Goal: Task Accomplishment & Management: Complete application form

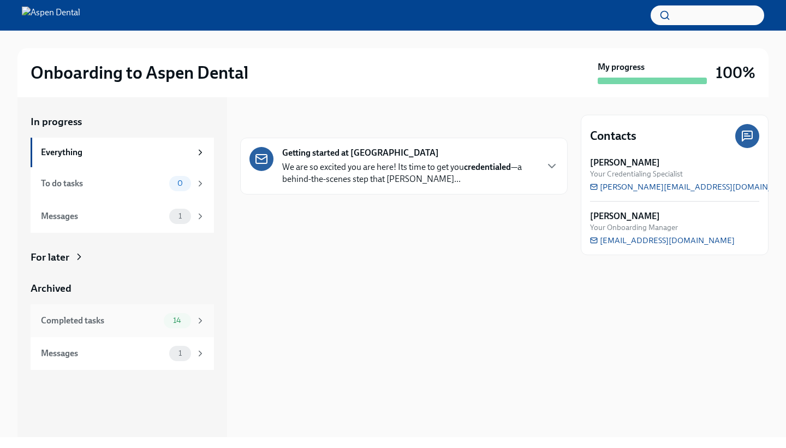
click at [202, 313] on div "14" at bounding box center [184, 320] width 41 height 15
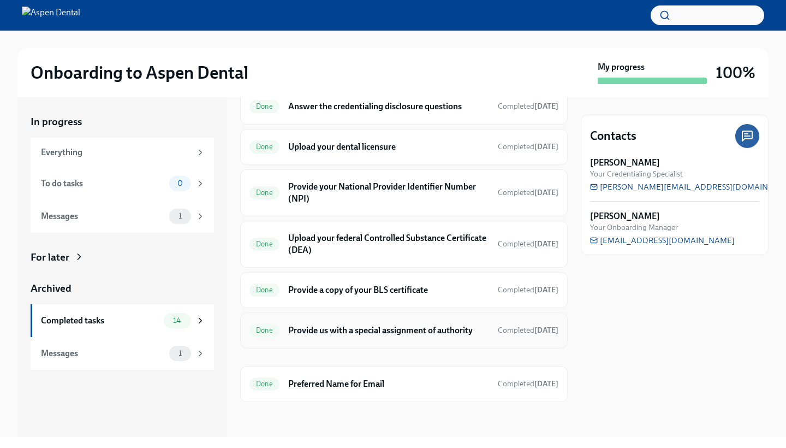
scroll to position [375, 0]
click at [390, 334] on h6 "Provide us with a special assignment of authority" at bounding box center [388, 330] width 201 height 12
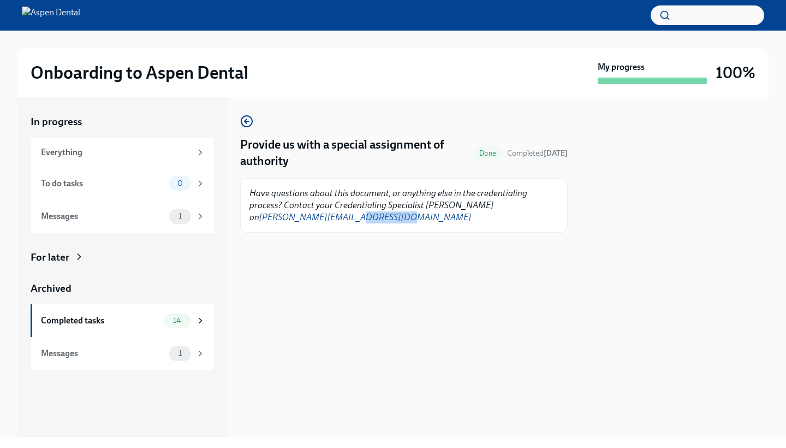
drag, startPoint x: 396, startPoint y: 214, endPoint x: 343, endPoint y: 218, distance: 53.1
click at [343, 218] on p "Have questions about this document, or anything else in the credentialing proce…" at bounding box center [403, 205] width 309 height 36
click at [349, 267] on div at bounding box center [403, 250] width 327 height 35
drag, startPoint x: 391, startPoint y: 219, endPoint x: 252, endPoint y: 221, distance: 139.2
click at [252, 221] on p "Have questions about this document, or anything else in the credentialing proce…" at bounding box center [403, 205] width 309 height 36
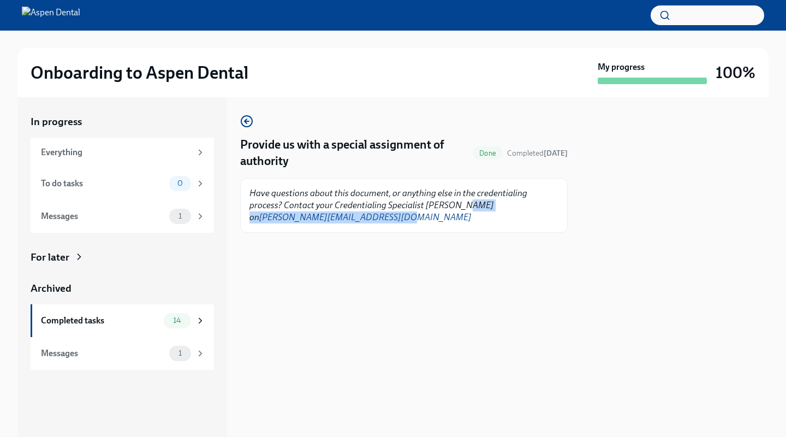
copy em "[PERSON_NAME][EMAIL_ADDRESS][DOMAIN_NAME]"
